Goal: Task Accomplishment & Management: Manage account settings

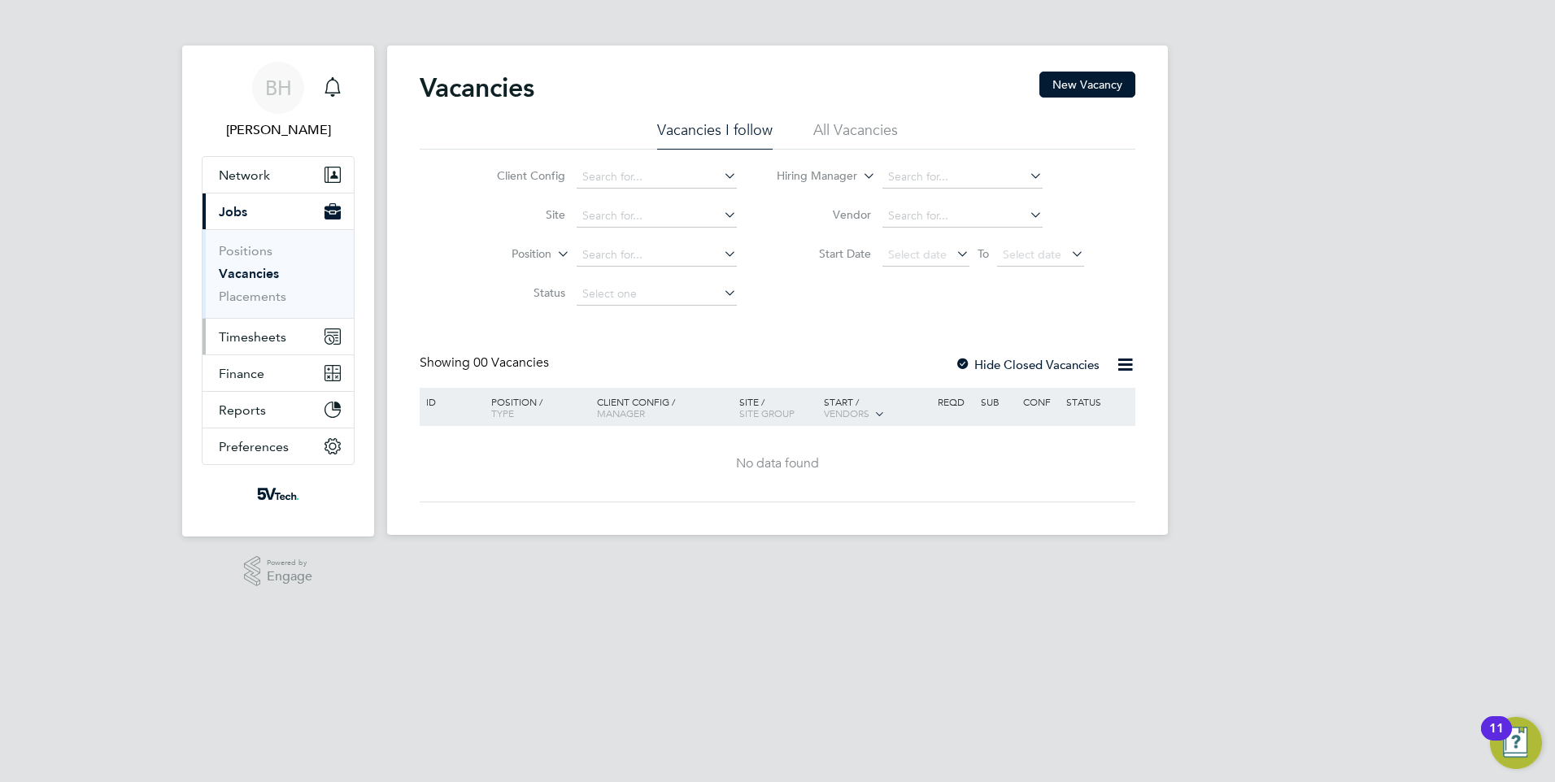
click at [254, 345] on button "Timesheets" at bounding box center [278, 337] width 151 height 36
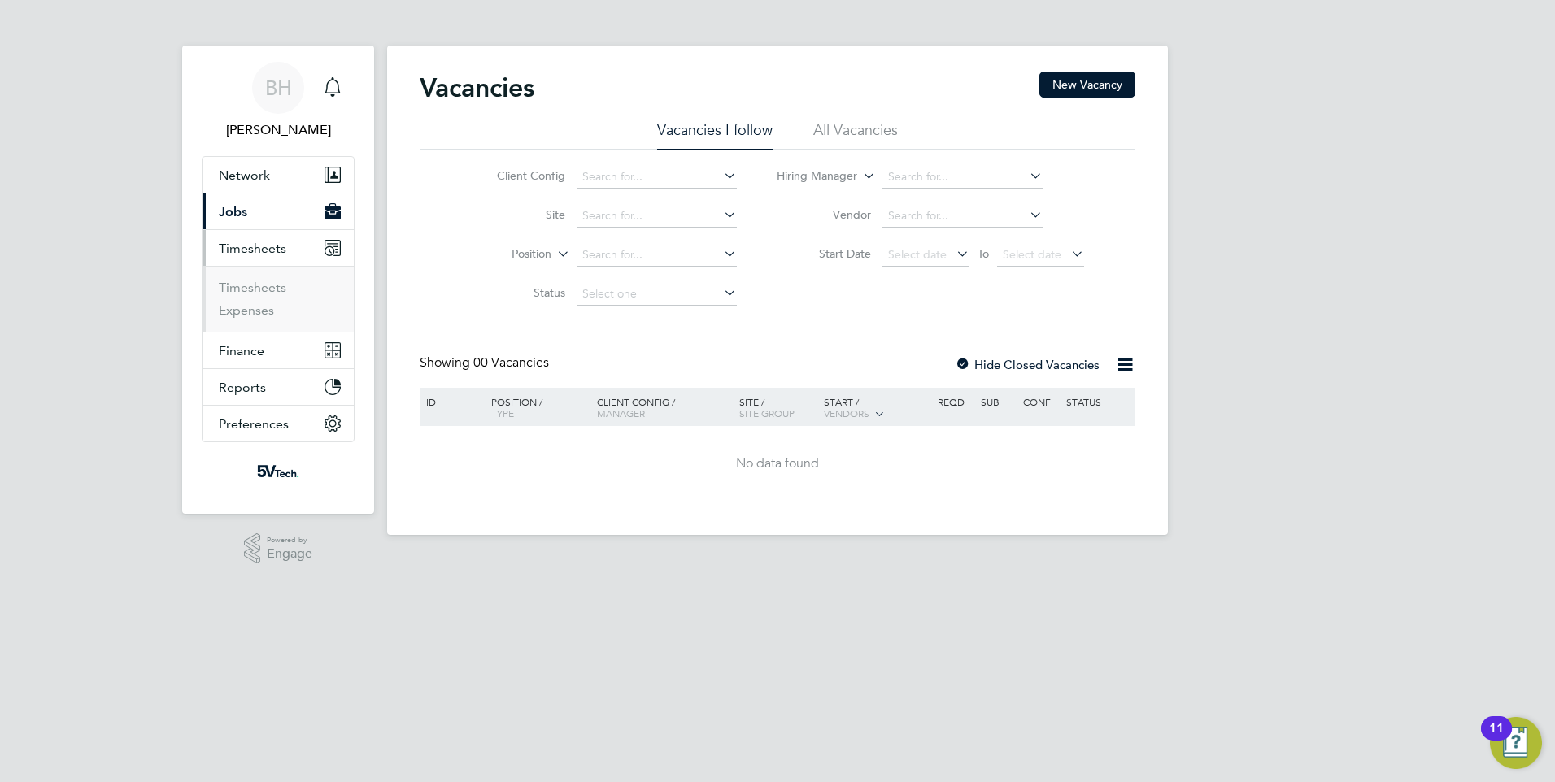
click at [252, 299] on li "Timesheets" at bounding box center [280, 291] width 122 height 23
click at [256, 290] on link "Timesheets" at bounding box center [253, 287] width 68 height 15
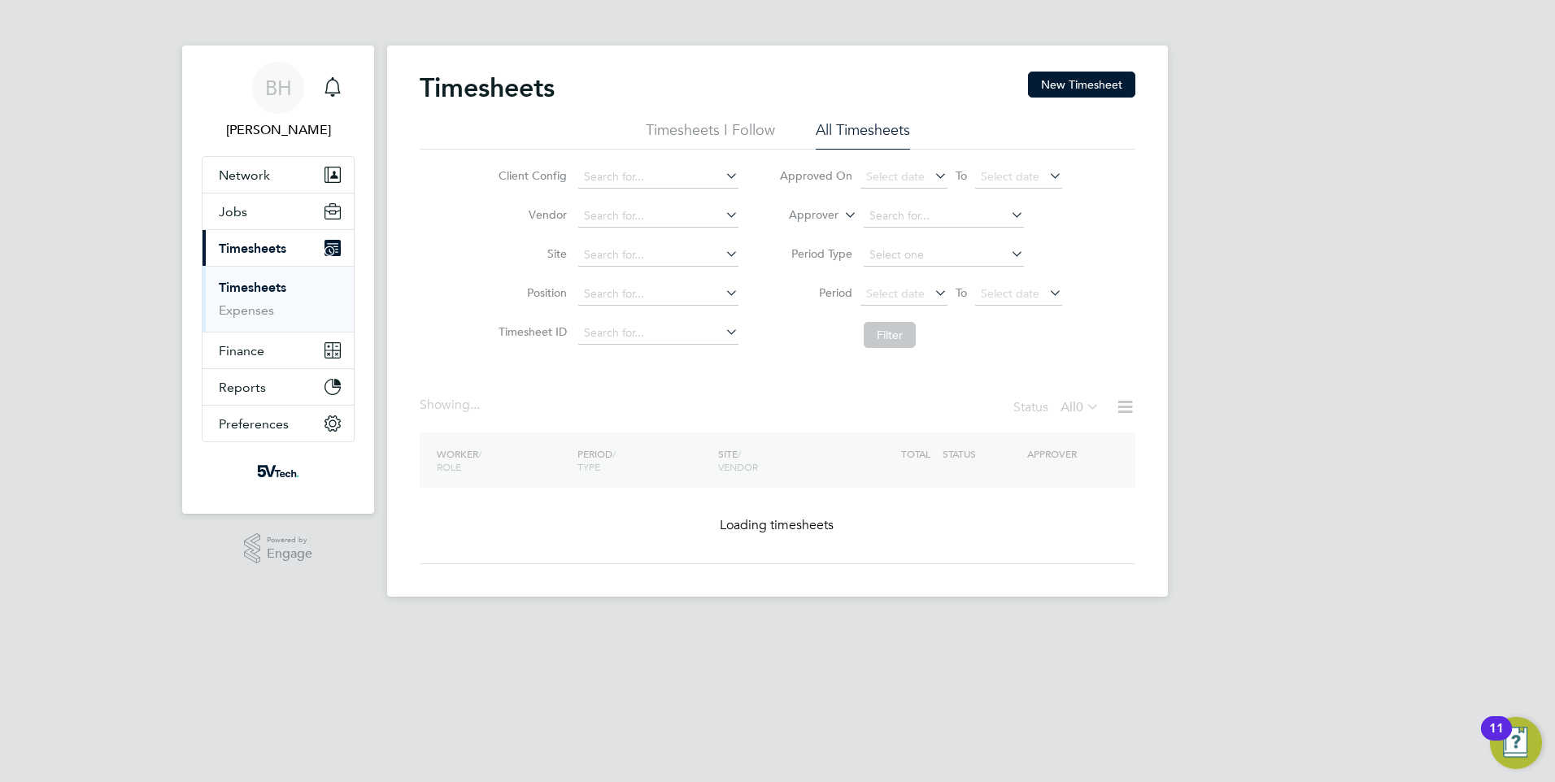
click at [815, 623] on html "BH Bethany Haswell Notifications Applications: Network Team Members Businesses …" at bounding box center [777, 311] width 1555 height 623
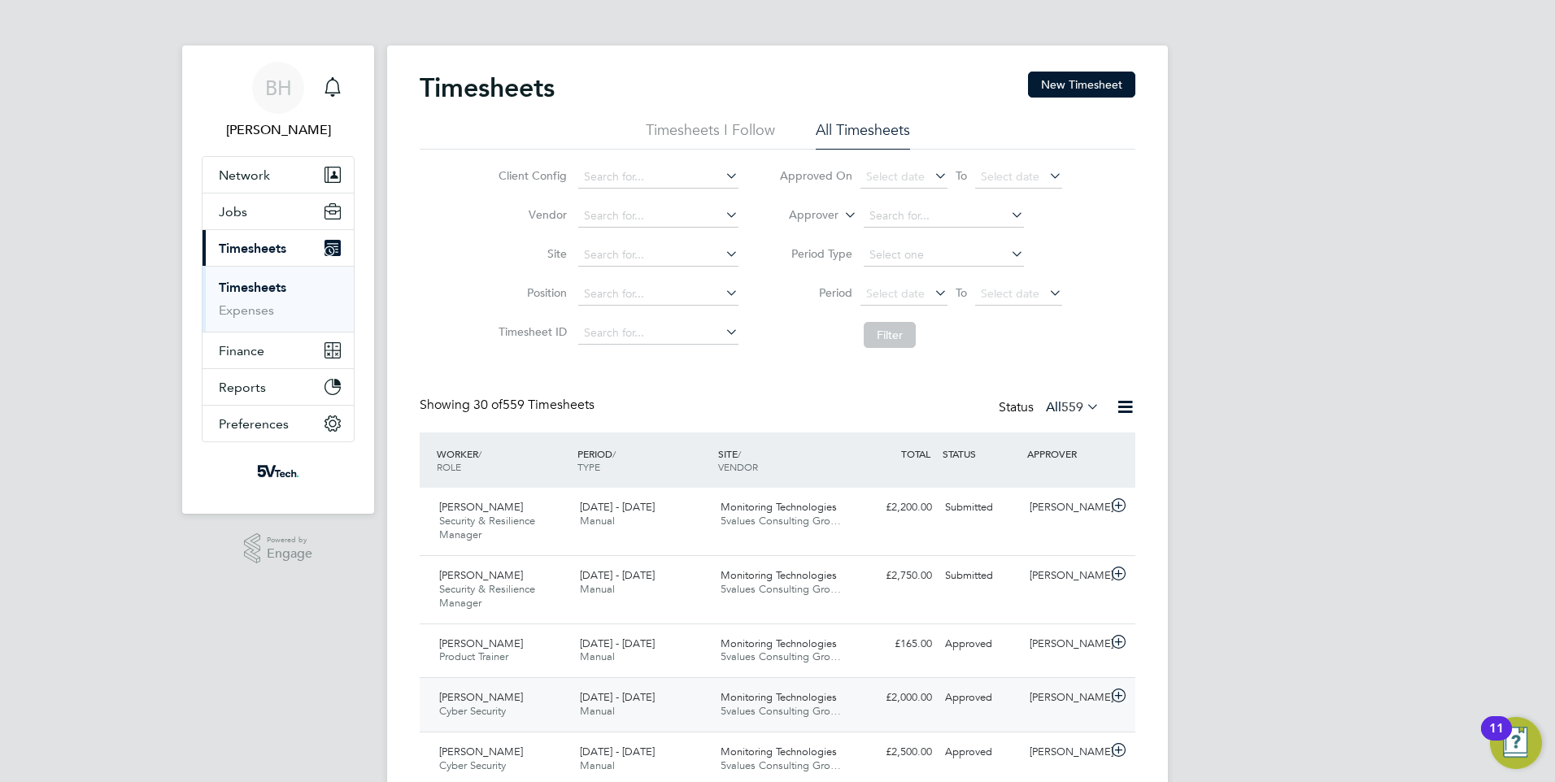
click at [573, 722] on div "25 - 31 Aug 2025 Manual" at bounding box center [643, 705] width 141 height 41
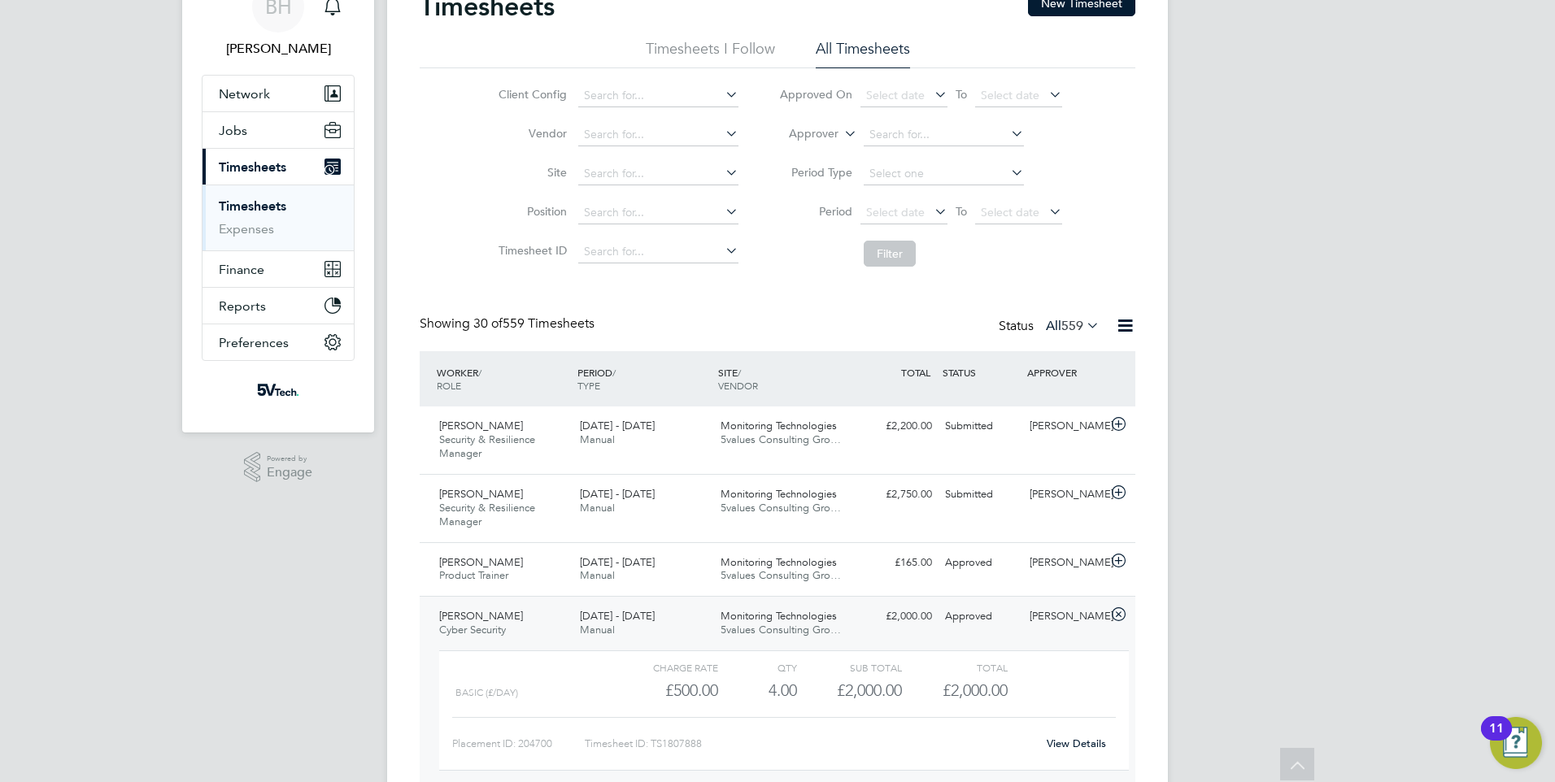
scroll to position [244, 0]
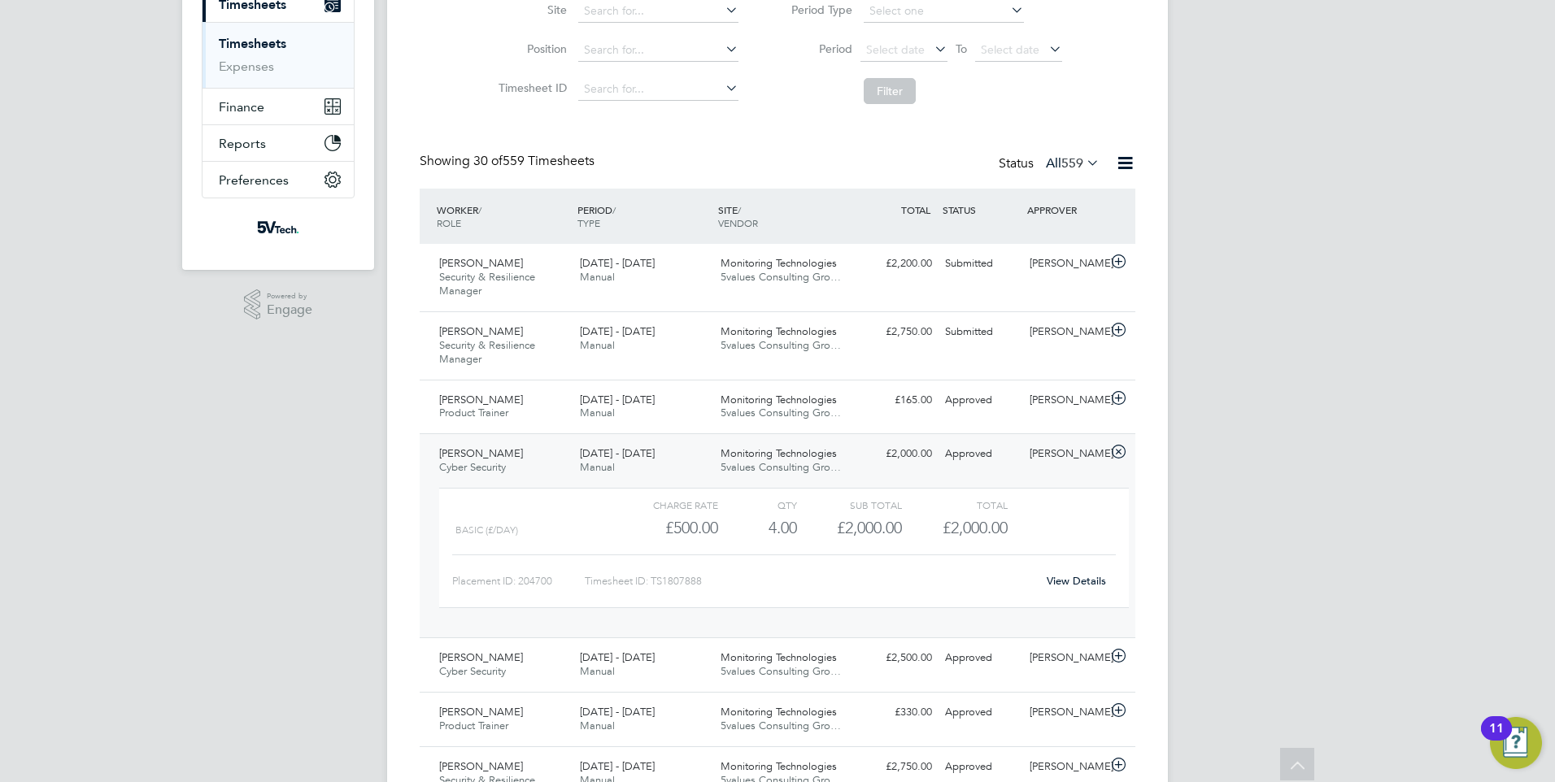
click at [1084, 584] on link "View Details" at bounding box center [1076, 581] width 59 height 14
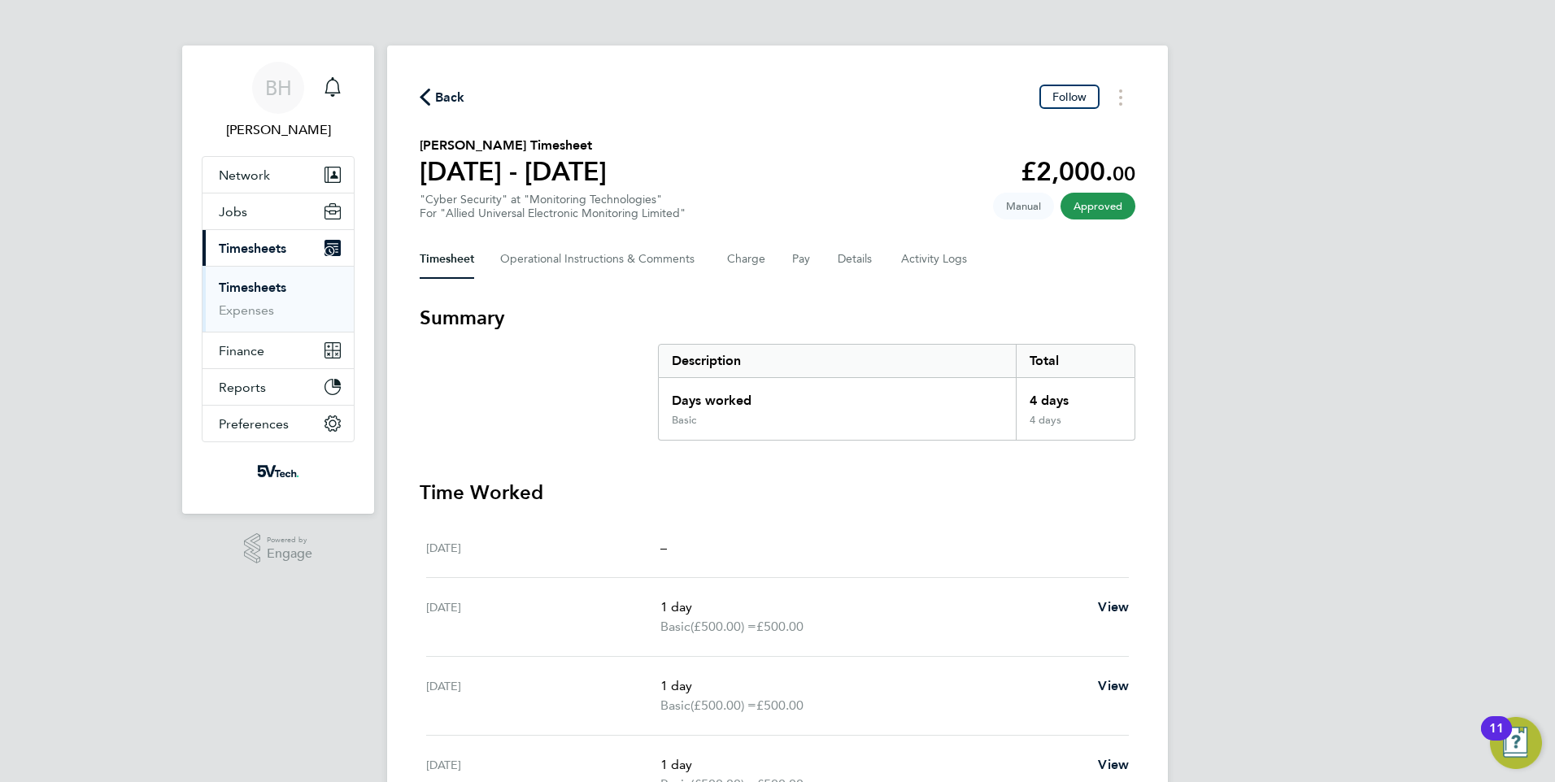
click at [442, 102] on span "Back" at bounding box center [450, 98] width 30 height 20
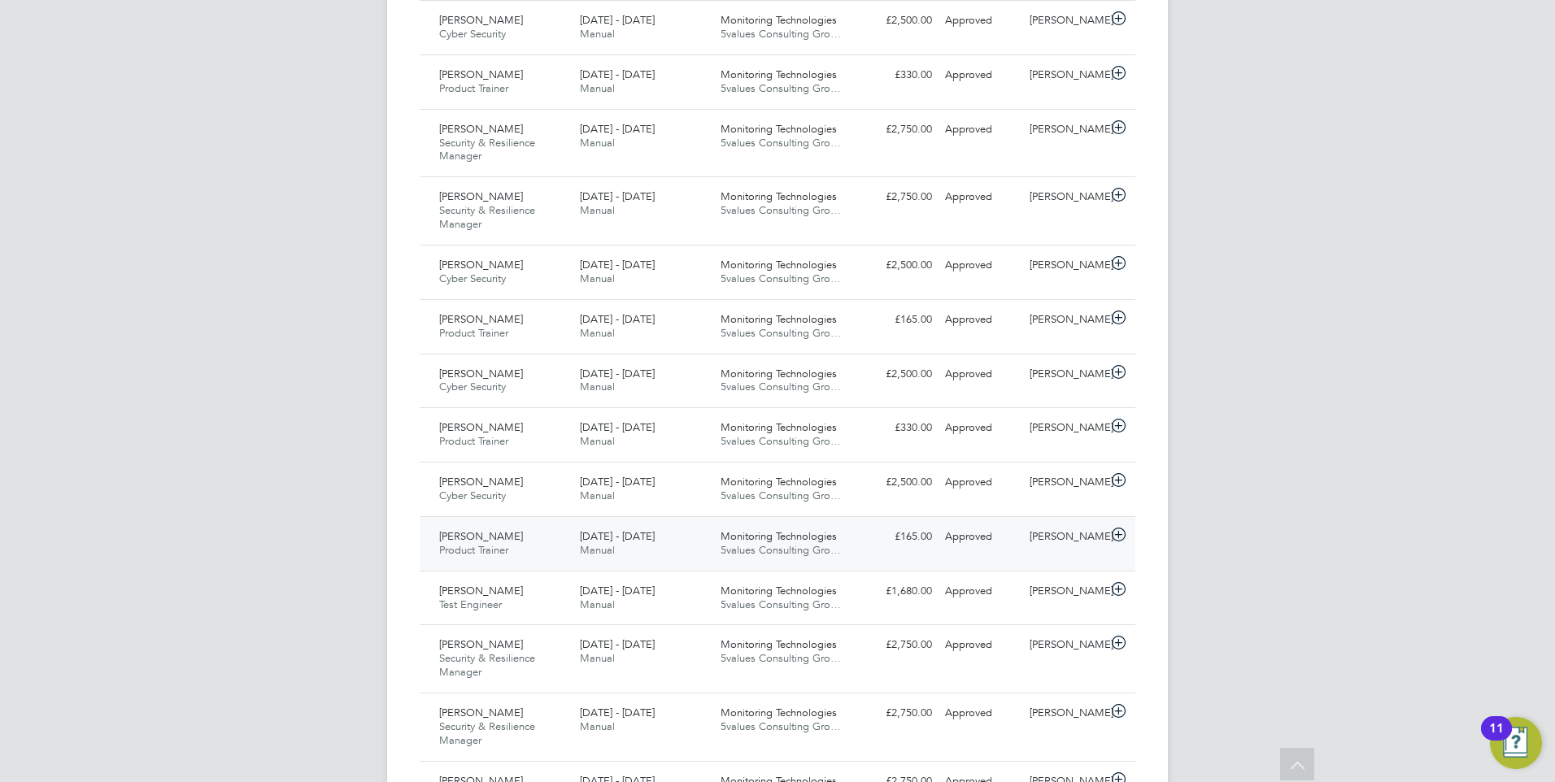
click at [677, 538] on div "28 Jul - 3 Aug 2025 Manual" at bounding box center [643, 544] width 141 height 41
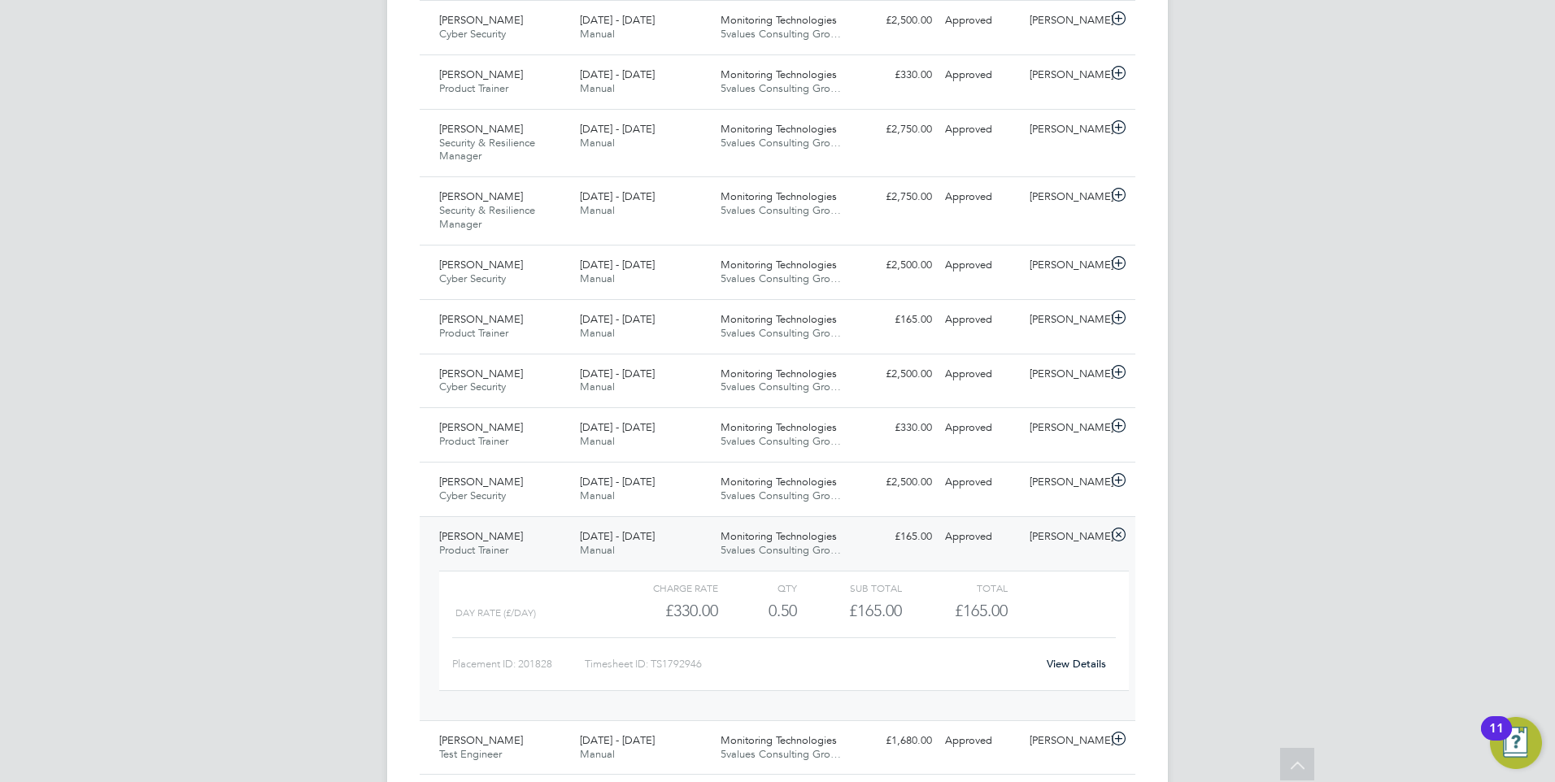
click at [1111, 534] on icon at bounding box center [1119, 535] width 20 height 13
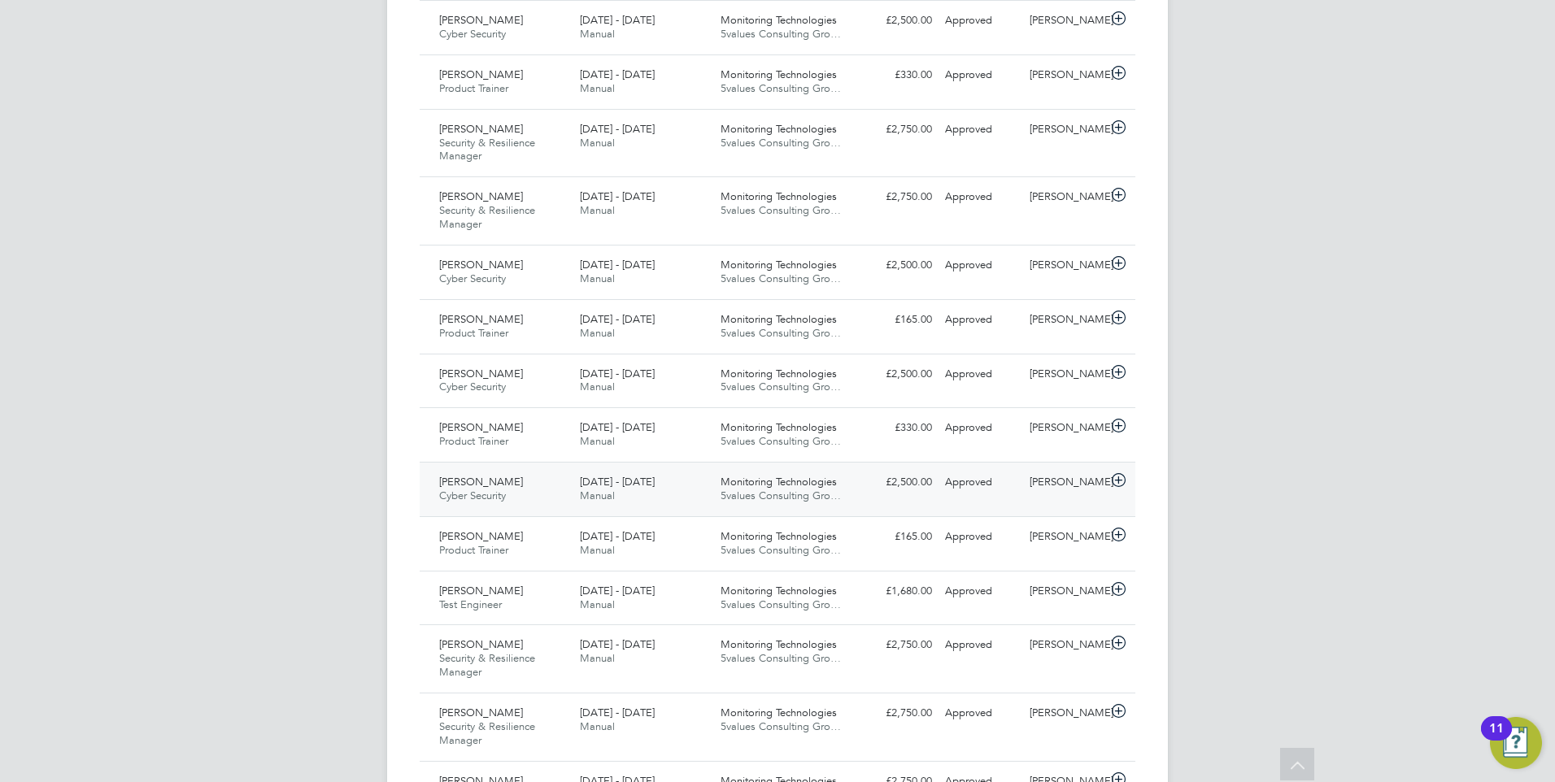
click at [600, 478] on span "[DATE] - [DATE]" at bounding box center [617, 482] width 75 height 14
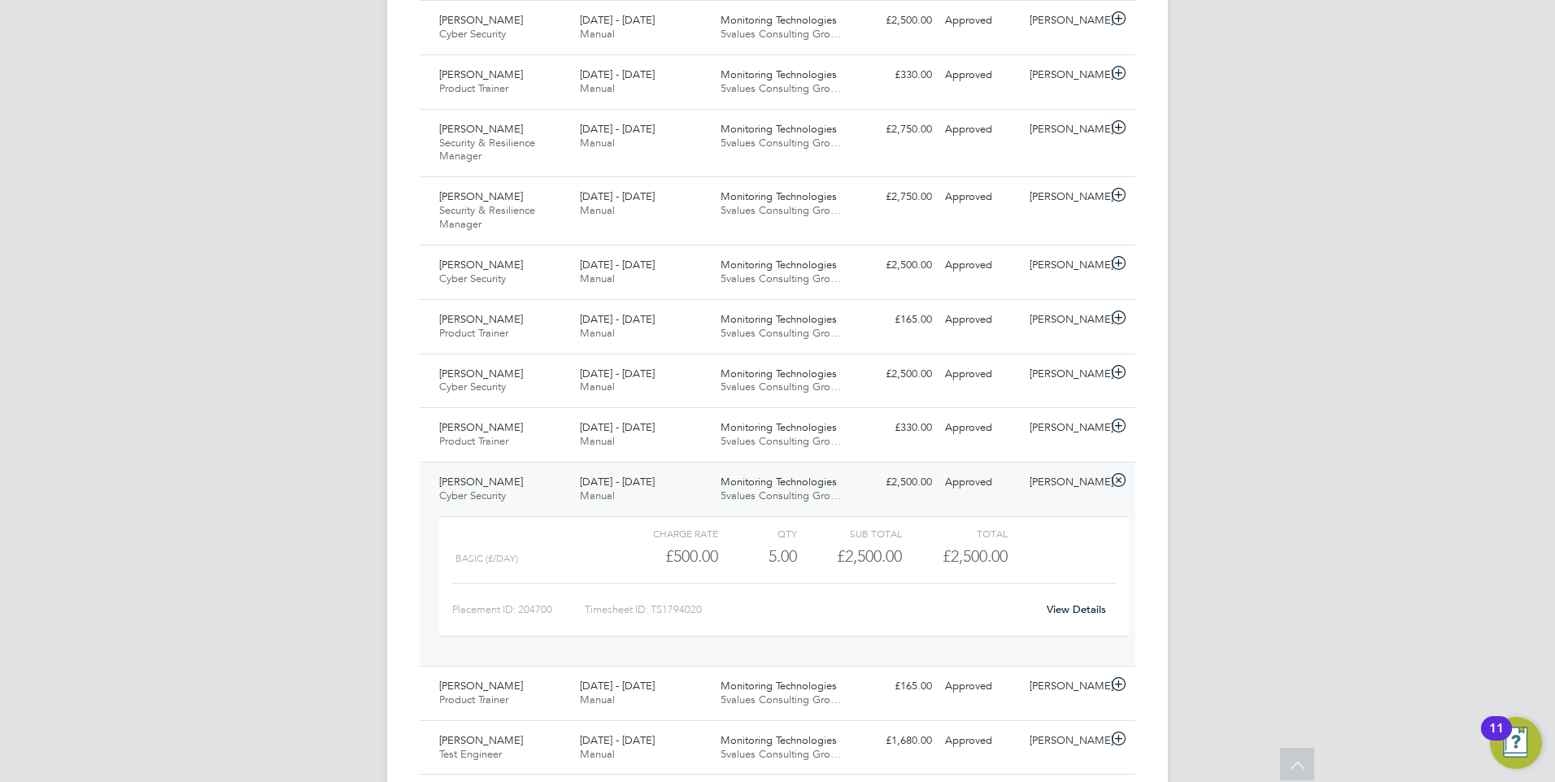
click at [1070, 603] on link "View Details" at bounding box center [1076, 610] width 59 height 14
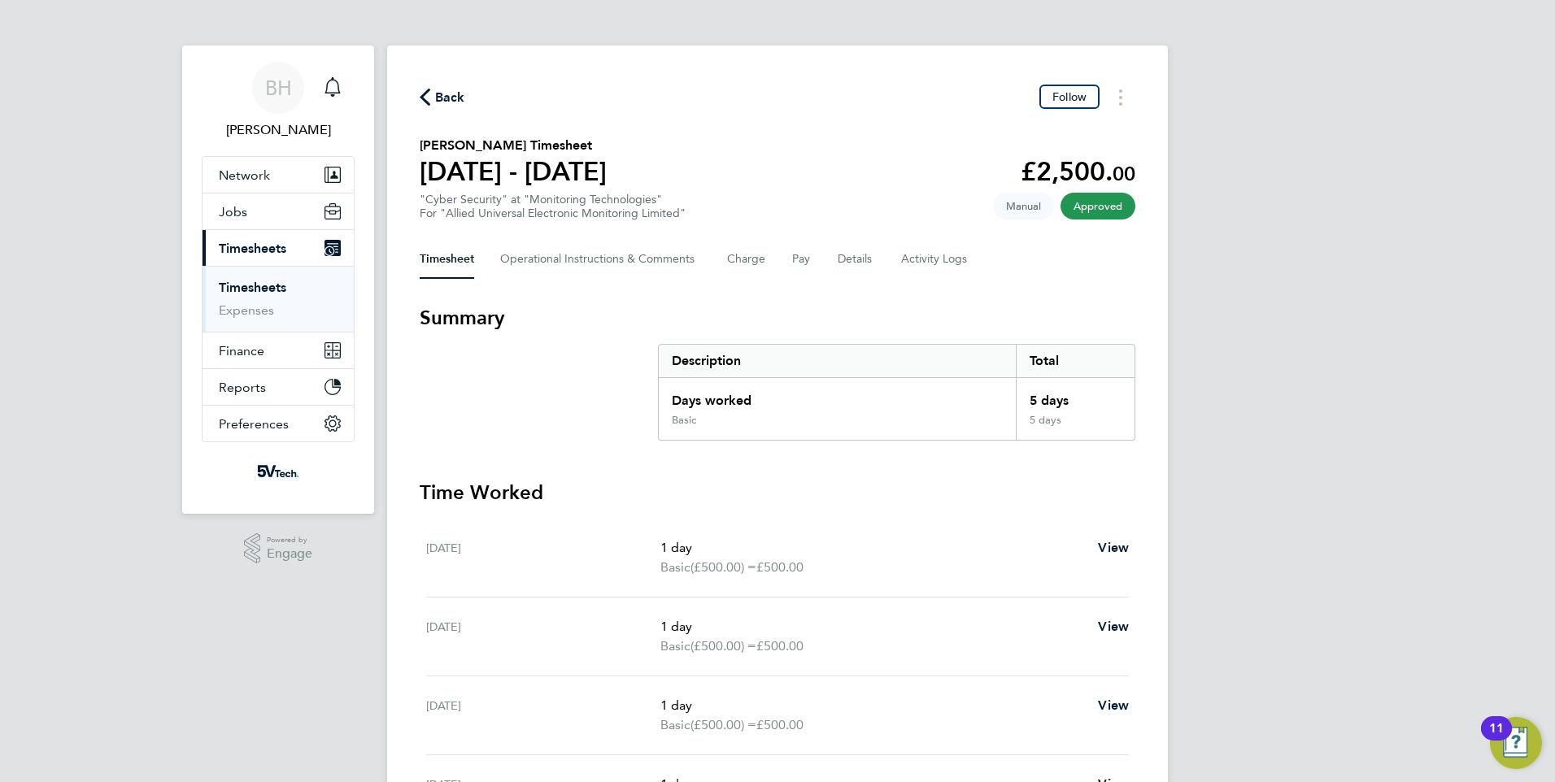
click at [425, 89] on icon "button" at bounding box center [425, 97] width 11 height 17
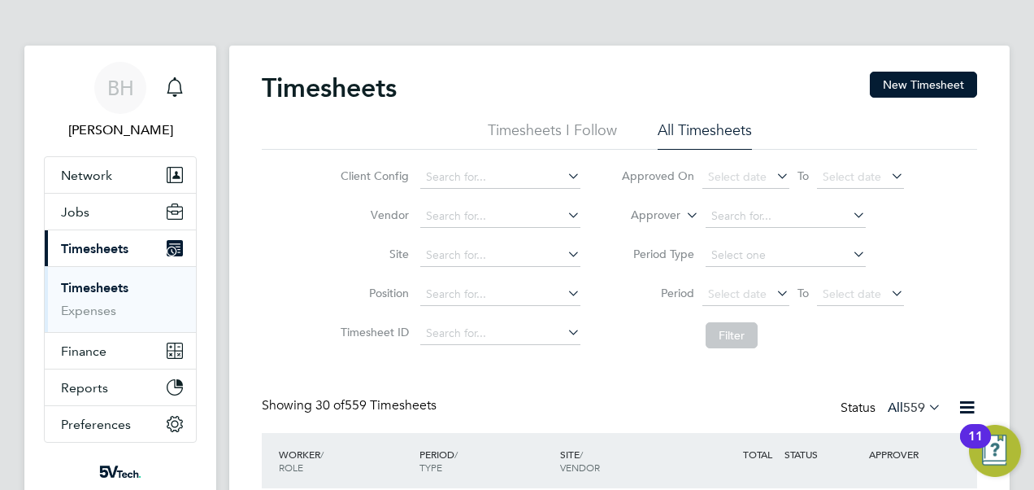
scroll to position [41, 141]
